Goal: Task Accomplishment & Management: Complete application form

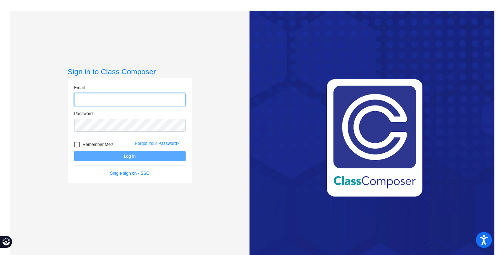
type input "shurin@isd186.org"
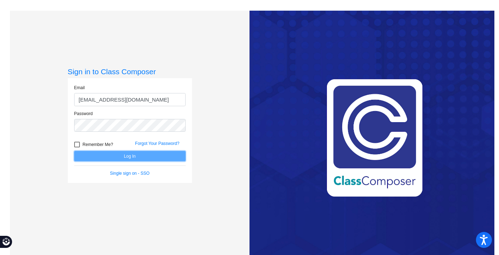
click at [111, 153] on button "Log In" at bounding box center [129, 156] width 111 height 10
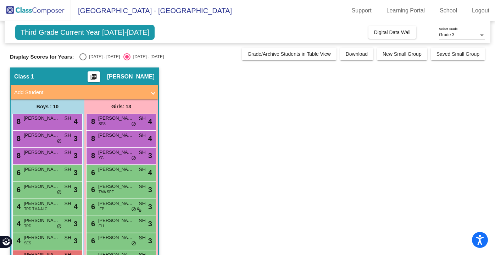
click at [458, 32] on div "Grade 3 Select Grade" at bounding box center [462, 33] width 46 height 12
click at [354, 34] on div at bounding box center [247, 127] width 495 height 255
click at [152, 91] on span at bounding box center [153, 92] width 3 height 8
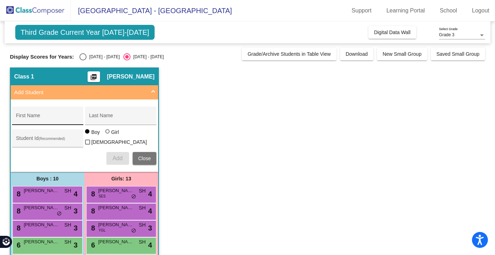
click at [54, 112] on div "First Name" at bounding box center [48, 117] width 64 height 15
click at [96, 114] on div "Last Name" at bounding box center [121, 117] width 64 height 15
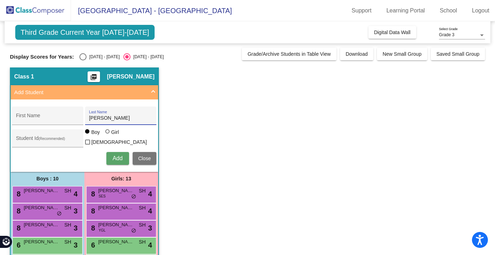
type input "Wallin"
click at [107, 133] on div at bounding box center [107, 131] width 4 height 4
click at [108, 135] on input "Girl" at bounding box center [108, 135] width 0 height 0
radio input "true"
click at [150, 155] on span "Close" at bounding box center [144, 158] width 13 height 6
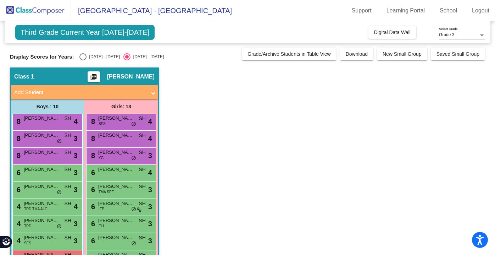
click at [206, 140] on app-classroom "Class 1 picture_as_pdf Suzy Hurin Add Student First Name Wallin Last Name Stude…" at bounding box center [247, 206] width 475 height 279
click at [479, 8] on link "Logout" at bounding box center [480, 10] width 29 height 11
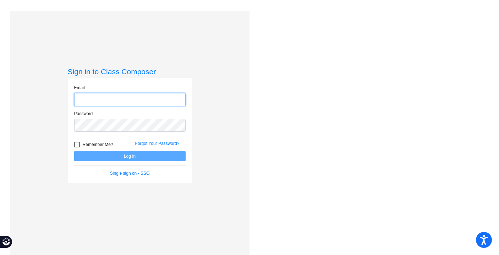
type input "shurin@isd186.org"
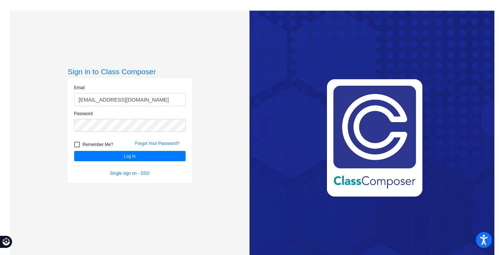
click at [479, 8] on mat-sidenav-content "Sign in to Class Composer Email shurin@isd186.org Password Remember Me? Forgot …" at bounding box center [249, 127] width 499 height 255
